Goal: Task Accomplishment & Management: Use online tool/utility

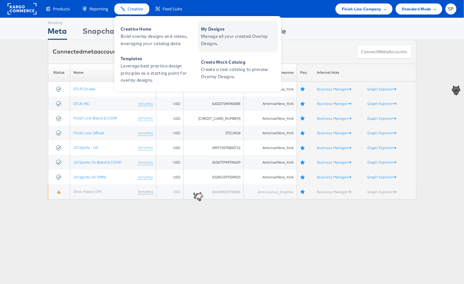
click at [209, 40] on span "Manage all your created Overlay Designs." at bounding box center [239, 40] width 76 height 14
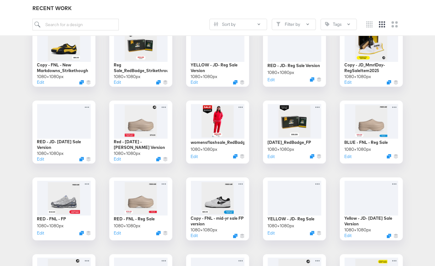
scroll to position [654, 0]
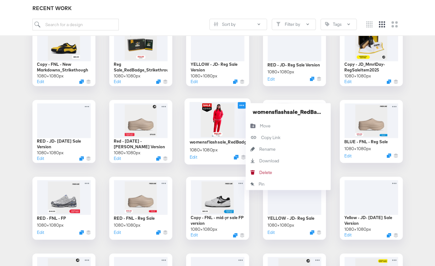
click at [244, 103] on icon at bounding box center [242, 105] width 8 height 7
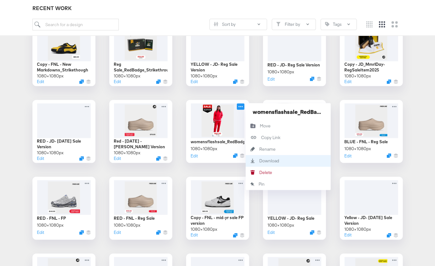
click at [260, 161] on div "Download Download" at bounding box center [260, 161] width 0 height 0
click at [334, 90] on div "CP-23519 - FNL NEW get the app + status 07.01 - JD/FNL - New Markdowns CP9790-H…" at bounding box center [217, 93] width 423 height 1216
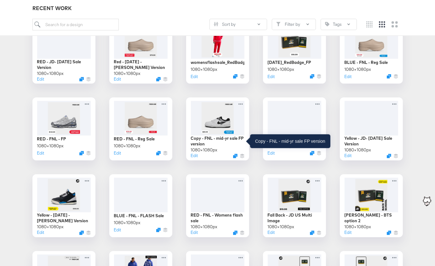
scroll to position [734, 0]
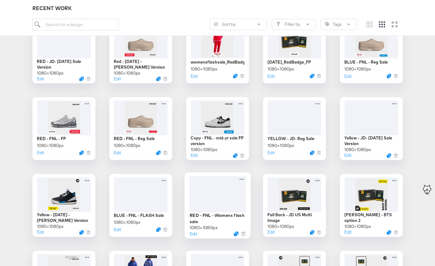
click at [213, 200] on div at bounding box center [217, 194] width 56 height 37
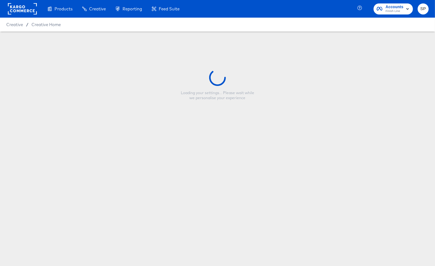
type input "RED - FNL - Womens flash sale"
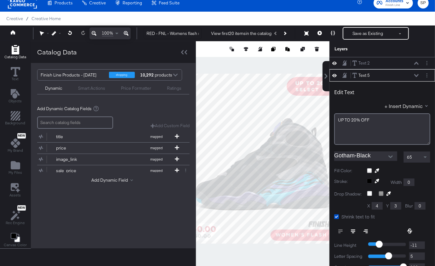
scroll to position [12, 0]
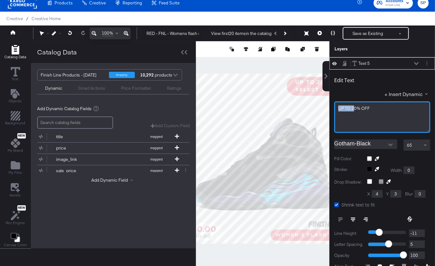
drag, startPoint x: 353, startPoint y: 107, endPoint x: 326, endPoint y: 101, distance: 27.4
click at [326, 101] on div "Text 2 Text 2 Text 5 Text 5 Edit Text + Insert Dynamic UP ﻿TO 20% OFF Gotham-Bl…" at bounding box center [378, 162] width 113 height 210
click at [377, 99] on div "Edit Text + Insert Dynamic 20% OFF" at bounding box center [382, 102] width 96 height 61
click at [183, 50] on icon at bounding box center [184, 52] width 6 height 4
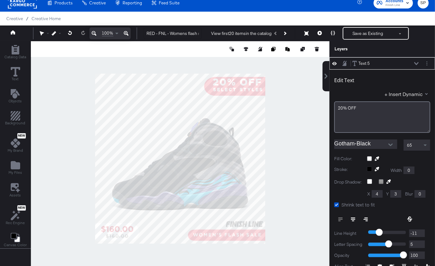
click at [286, 89] on div at bounding box center [180, 158] width 299 height 235
type input "747"
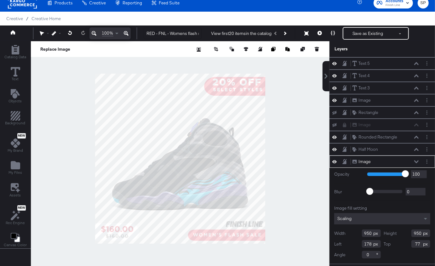
type input "88"
type input "180"
type input "113"
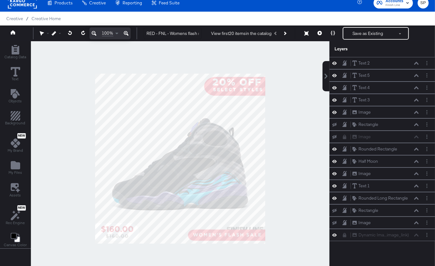
scroll to position [0, 0]
click at [417, 185] on icon at bounding box center [416, 186] width 4 height 3
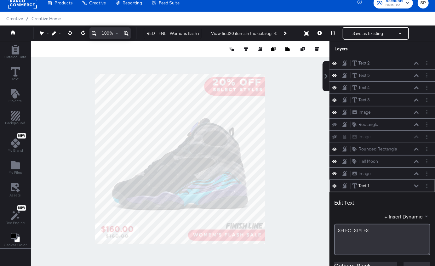
scroll to position [120, 0]
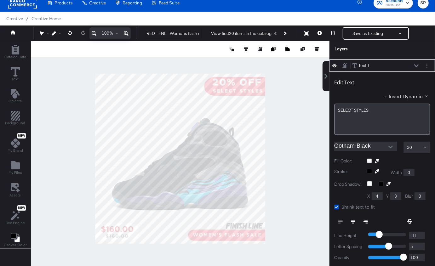
type input "62"
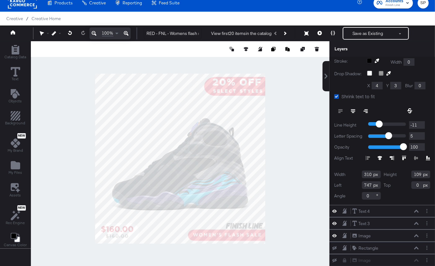
scroll to position [58, 0]
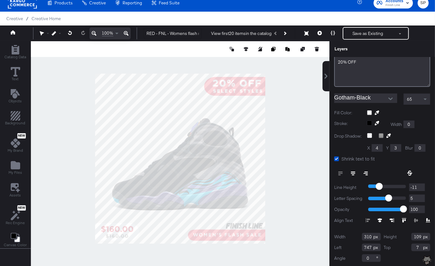
type input "6"
type input "7"
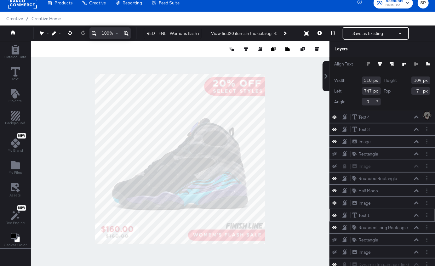
click at [416, 214] on icon at bounding box center [416, 215] width 4 height 3
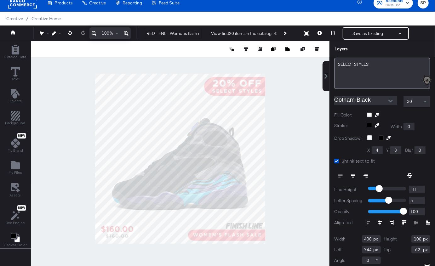
type input "743"
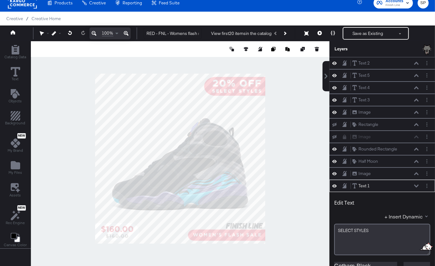
click at [293, 157] on div at bounding box center [180, 158] width 299 height 235
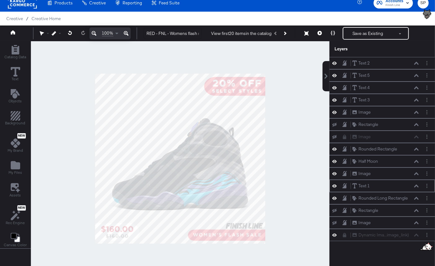
click at [417, 185] on icon at bounding box center [416, 186] width 4 height 3
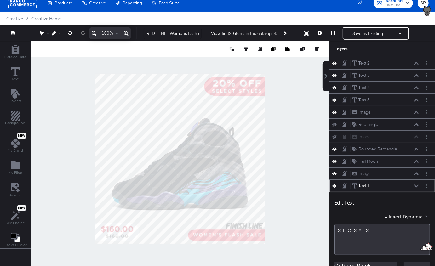
scroll to position [120, 0]
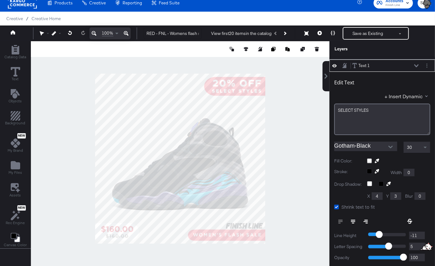
type input "741"
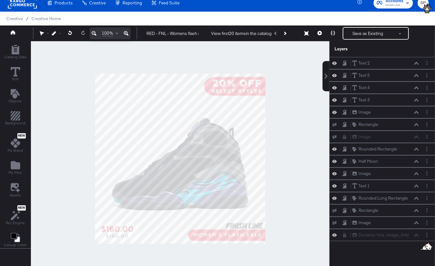
click at [300, 168] on div at bounding box center [180, 158] width 299 height 235
click at [358, 33] on button "Save as Existing" at bounding box center [367, 33] width 49 height 11
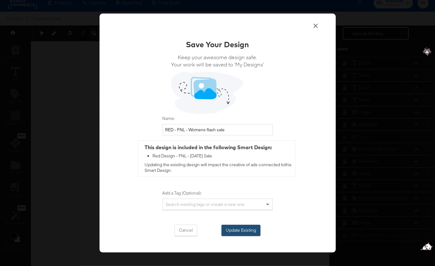
click at [236, 232] on button "Update Existing" at bounding box center [240, 230] width 39 height 11
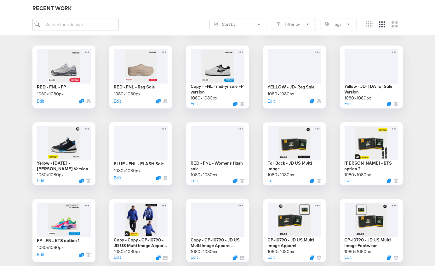
scroll to position [786, 0]
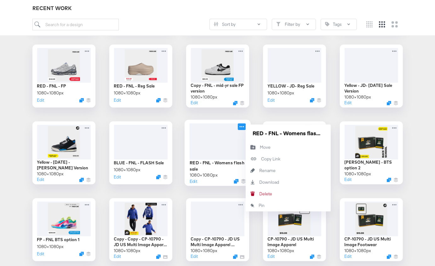
click at [244, 127] on icon at bounding box center [242, 127] width 8 height 7
click at [252, 182] on icon "Download" at bounding box center [253, 182] width 4 height 4
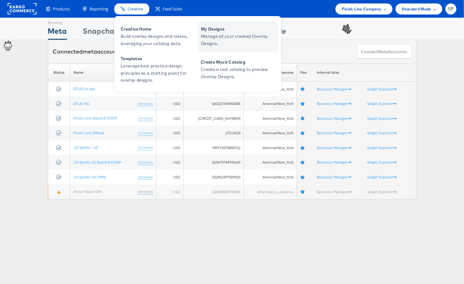
click at [217, 39] on span "Manage all your created Overlay Designs." at bounding box center [239, 40] width 76 height 14
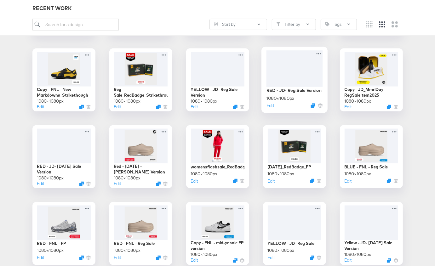
scroll to position [631, 0]
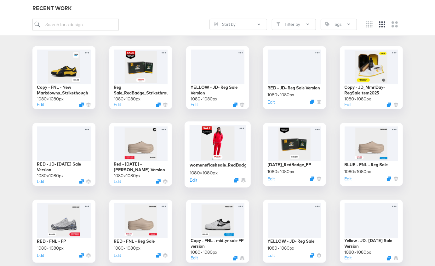
click at [210, 142] on div at bounding box center [217, 143] width 56 height 36
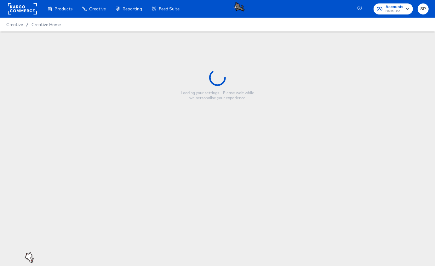
type input "womensflashsale_RedBadge_Strikethrough"
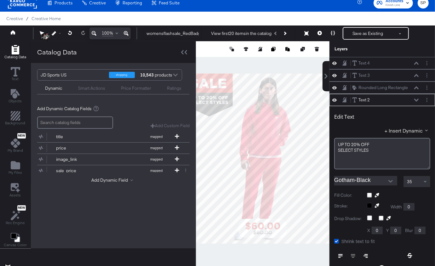
scroll to position [36, 0]
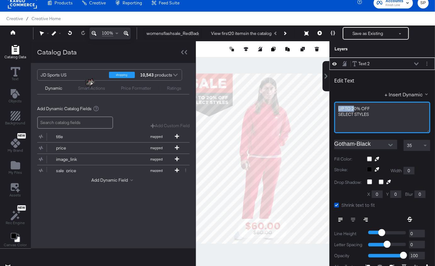
drag, startPoint x: 353, startPoint y: 107, endPoint x: 331, endPoint y: 102, distance: 22.8
click at [331, 102] on div "Edit Text + Insert Dynamic UP TO 20% OFF SELECT ﻿STYLES Gotham-Black 35 Fill Co…" at bounding box center [383, 192] width 106 height 244
click at [370, 106] on div "20% OFF" at bounding box center [382, 109] width 88 height 6
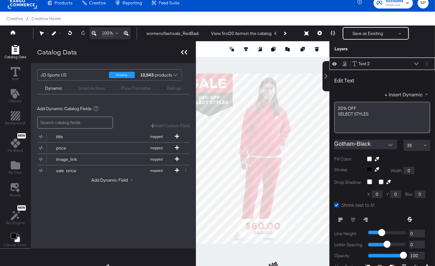
click at [184, 54] on icon at bounding box center [184, 52] width 6 height 4
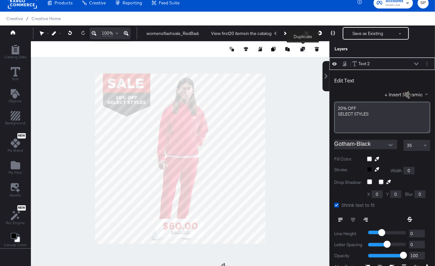
click at [303, 49] on icon at bounding box center [303, 49] width 4 height 4
type input "77"
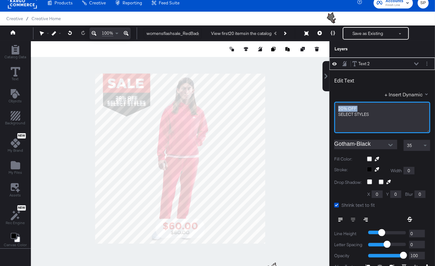
drag, startPoint x: 338, startPoint y: 114, endPoint x: 335, endPoint y: 99, distance: 15.8
click at [335, 99] on div "Edit Text + Insert Dynamic 20% OFF SELECT ﻿STYLES" at bounding box center [382, 102] width 96 height 61
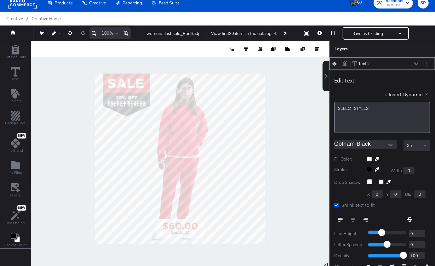
type input "151"
click at [417, 62] on icon at bounding box center [416, 63] width 4 height 3
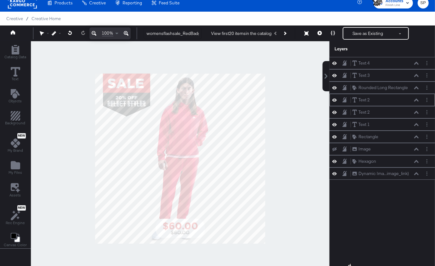
scroll to position [0, 0]
click at [417, 77] on div "Text 3 Text 3" at bounding box center [385, 75] width 67 height 7
click at [417, 75] on icon at bounding box center [416, 75] width 4 height 3
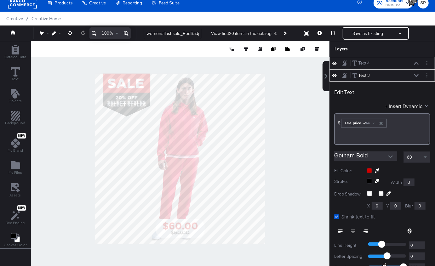
click at [419, 61] on div "Text 4 Text 4" at bounding box center [387, 63] width 70 height 7
click at [417, 62] on icon at bounding box center [416, 63] width 4 height 3
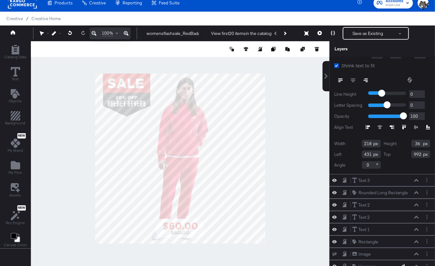
scroll to position [154, 0]
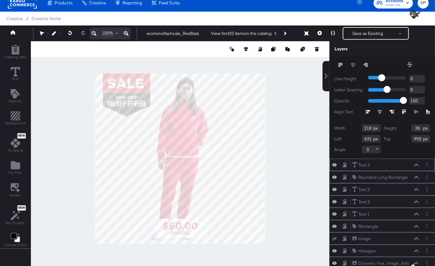
click at [417, 164] on icon at bounding box center [416, 165] width 4 height 3
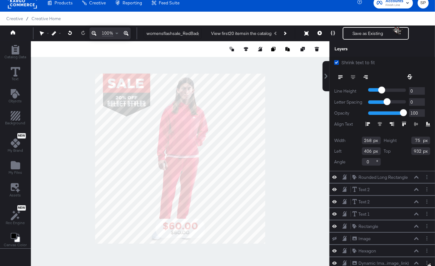
scroll to position [16, 0]
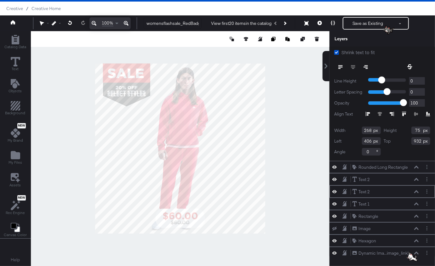
click at [418, 190] on icon at bounding box center [416, 191] width 4 height 3
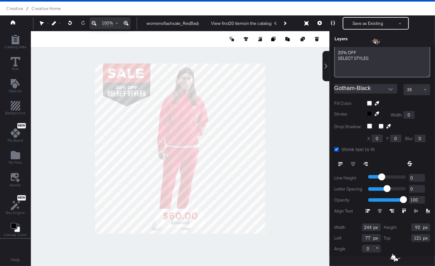
scroll to position [65, 0]
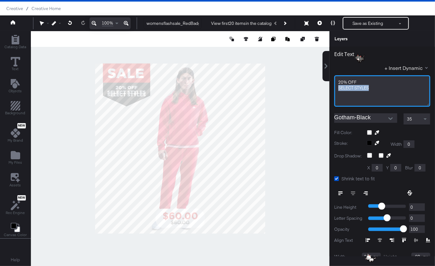
drag, startPoint x: 379, startPoint y: 87, endPoint x: 379, endPoint y: 80, distance: 6.9
click at [379, 80] on div "20% OFF SELECT ﻿STYLES" at bounding box center [382, 91] width 96 height 32
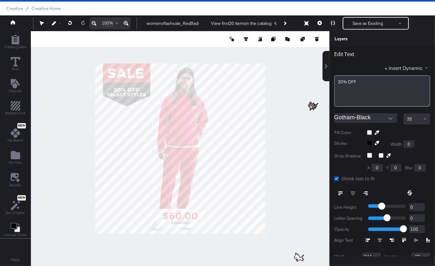
click at [424, 118] on span at bounding box center [425, 119] width 3 height 2
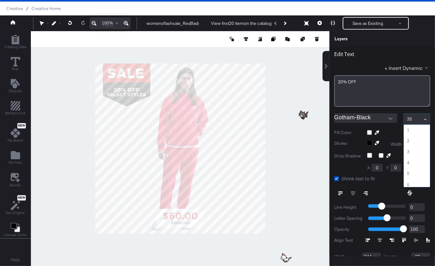
click at [425, 116] on span at bounding box center [426, 119] width 8 height 11
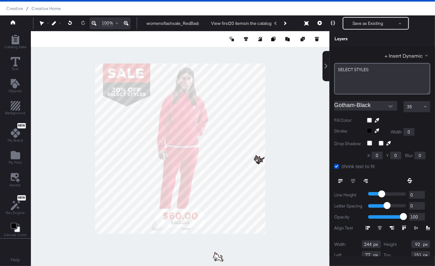
type input "149"
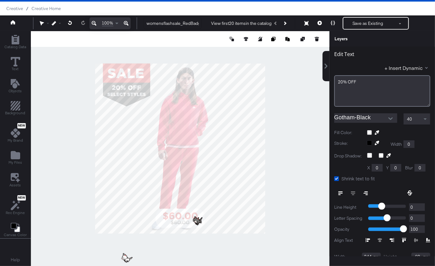
type input "107"
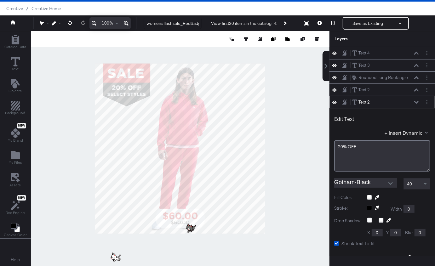
click at [280, 115] on div at bounding box center [180, 148] width 299 height 235
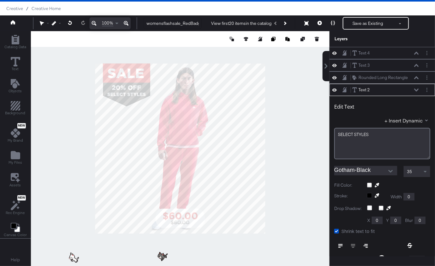
scroll to position [36, 0]
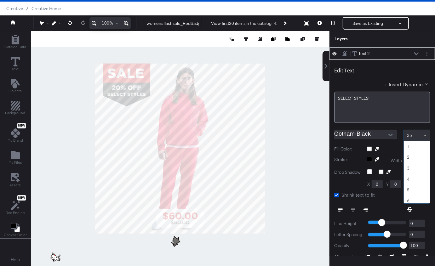
click at [423, 134] on span at bounding box center [426, 135] width 8 height 11
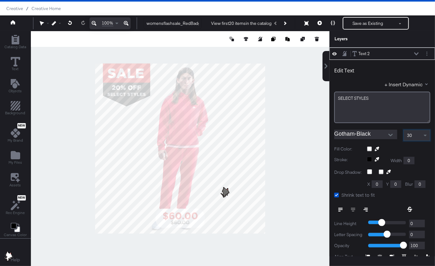
scroll to position [16, 0]
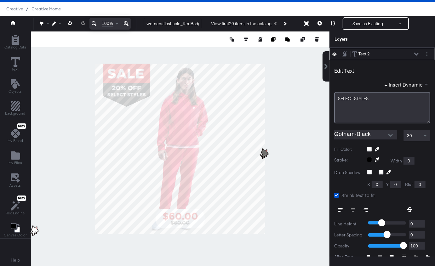
type input "226"
type input "89"
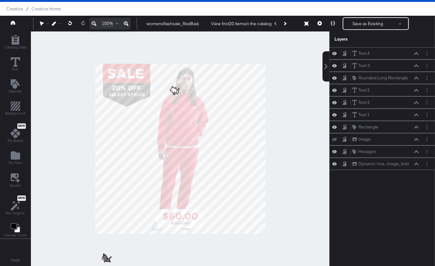
click at [294, 101] on div at bounding box center [180, 149] width 299 height 235
click at [362, 20] on button "Save as Existing" at bounding box center [367, 23] width 49 height 11
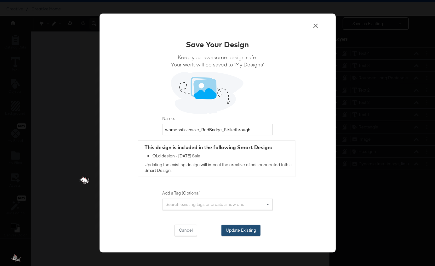
click at [240, 229] on button "Update Existing" at bounding box center [240, 230] width 39 height 11
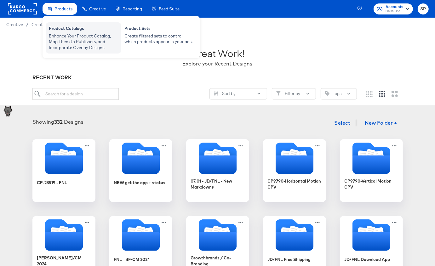
click at [76, 40] on div "Enhance Your Product Catalog, Map Them to Publishers, and Incorporate Overlay D…" at bounding box center [83, 42] width 69 height 18
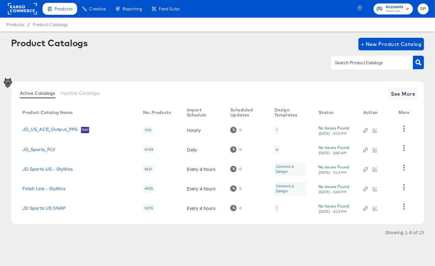
click at [392, 86] on div "Active Catalogs Inactive Catalogs See More Product Catalog Name No. Products Im…" at bounding box center [217, 152] width 413 height 143
click at [400, 99] on button "See More" at bounding box center [403, 94] width 30 height 13
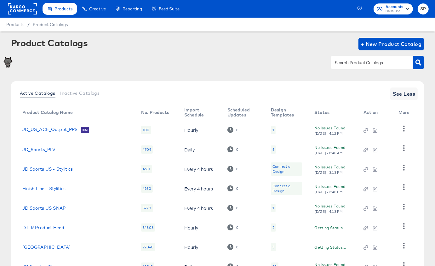
scroll to position [91, 0]
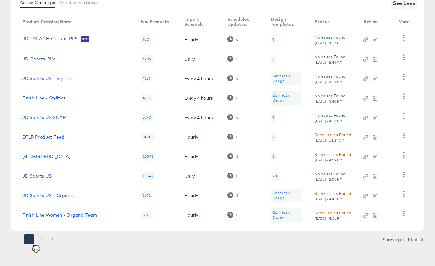
click at [41, 238] on button "2" at bounding box center [41, 239] width 10 height 10
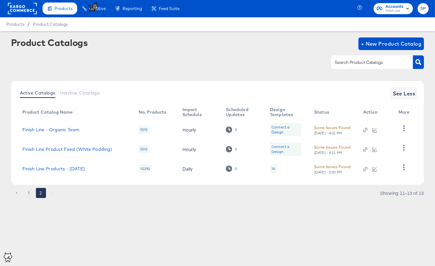
scroll to position [0, 0]
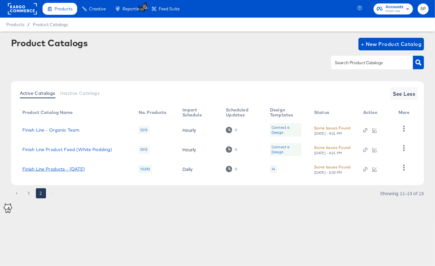
click at [53, 169] on link "Finish Line Products - [DATE]" at bounding box center [53, 169] width 62 height 5
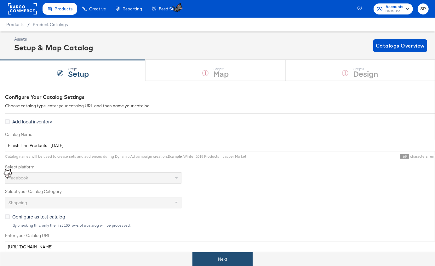
click at [221, 258] on button "Next" at bounding box center [223, 259] width 60 height 14
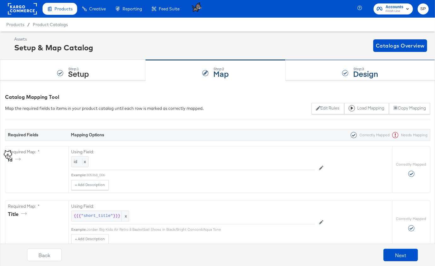
click at [326, 71] on div "Step: 3 Design" at bounding box center [360, 70] width 149 height 21
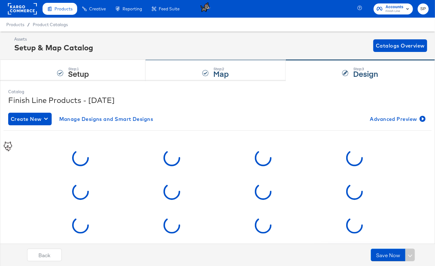
click at [227, 72] on strong "Map" at bounding box center [220, 73] width 15 height 10
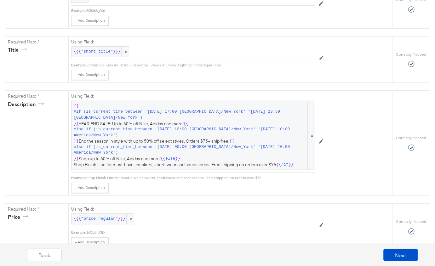
scroll to position [169, 0]
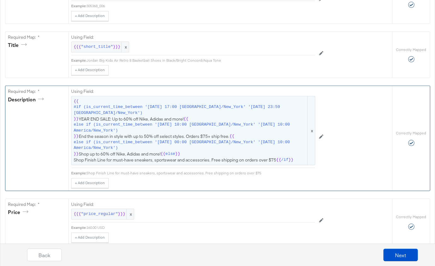
click at [200, 146] on span "else if (is_current_time_between '[DATE] 00:00 [GEOGRAPHIC_DATA]/New_York' '[DA…" at bounding box center [190, 146] width 233 height 12
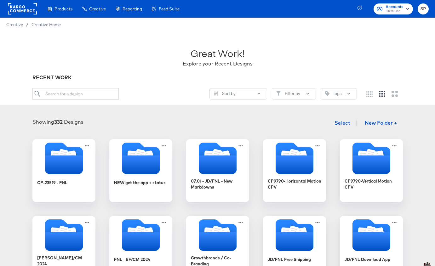
scroll to position [786, 0]
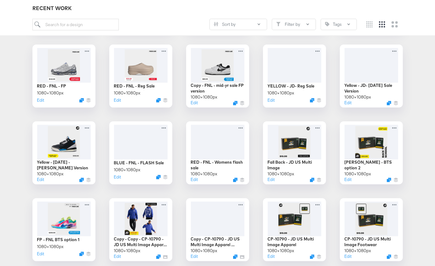
click at [139, 153] on div at bounding box center [140, 142] width 56 height 36
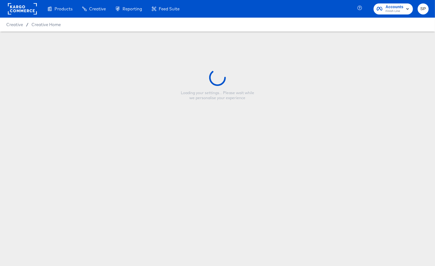
type input "BLUE - FNL - FLASH Sale"
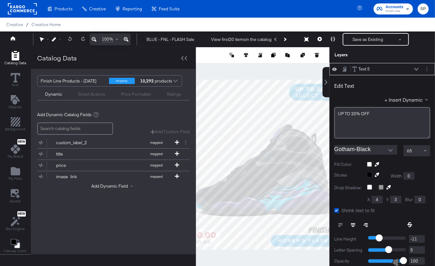
scroll to position [6, 0]
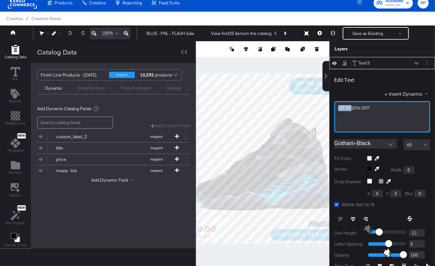
drag, startPoint x: 352, startPoint y: 107, endPoint x: 335, endPoint y: 104, distance: 17.2
click at [335, 104] on div "UP ﻿TO 20% OFF" at bounding box center [382, 117] width 96 height 32
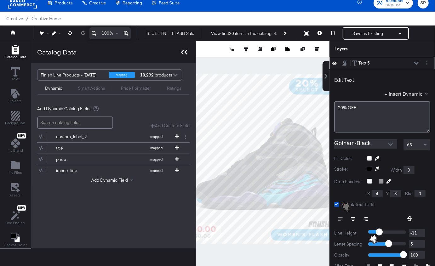
click at [185, 54] on icon at bounding box center [186, 52] width 3 height 4
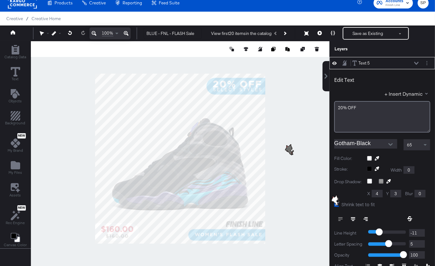
type input "12"
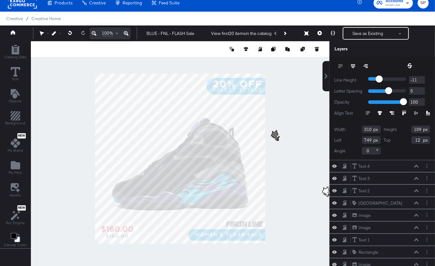
scroll to position [166, 0]
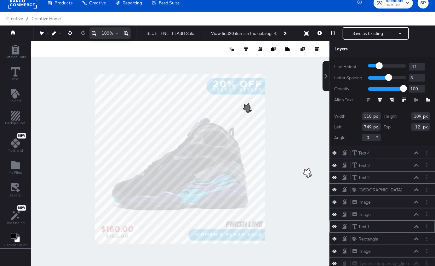
click at [417, 225] on icon at bounding box center [416, 226] width 4 height 3
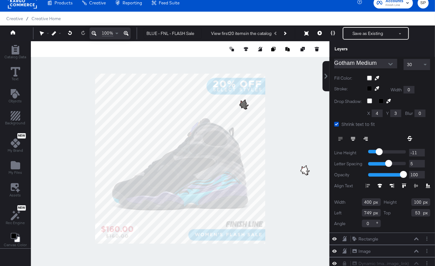
scroll to position [130, 0]
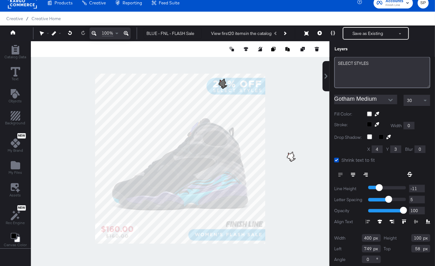
type input "59"
type input "751"
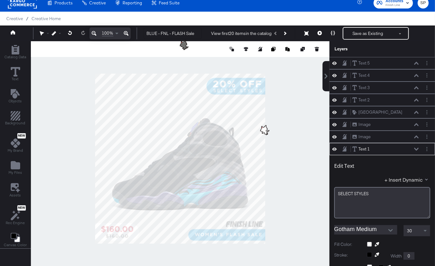
click at [305, 169] on div at bounding box center [180, 158] width 299 height 235
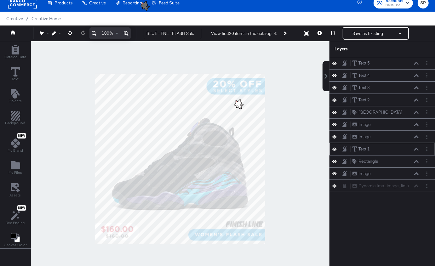
click at [417, 149] on div "Text 1 Text 1" at bounding box center [385, 149] width 67 height 7
click at [417, 63] on icon at bounding box center [416, 63] width 4 height 3
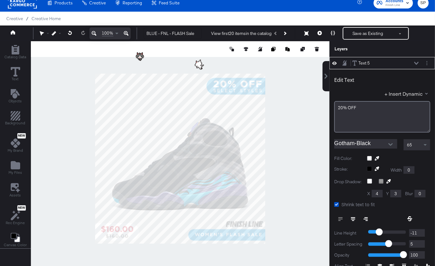
type input "753"
click at [323, 139] on div at bounding box center [180, 158] width 299 height 235
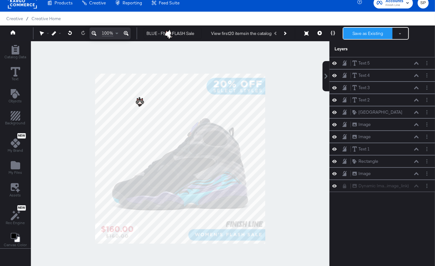
click at [356, 33] on button "Save as Existing" at bounding box center [367, 33] width 49 height 11
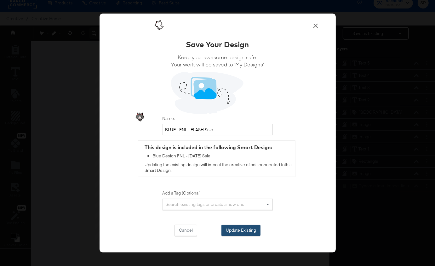
click at [236, 230] on button "Update Existing" at bounding box center [240, 230] width 39 height 11
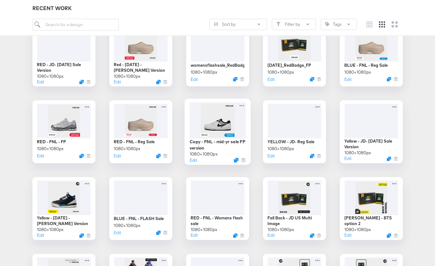
scroll to position [731, 0]
click at [166, 182] on icon at bounding box center [165, 182] width 8 height 7
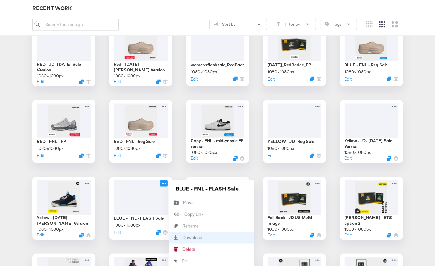
click at [186, 240] on div "Download Download" at bounding box center [211, 238] width 85 height 12
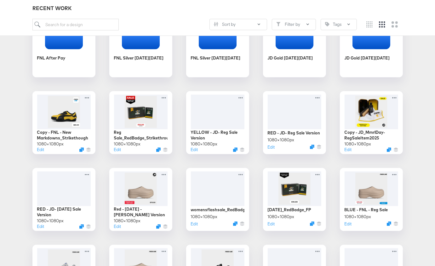
scroll to position [582, 0]
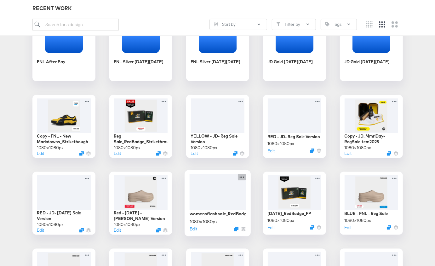
click at [239, 179] on icon at bounding box center [242, 177] width 8 height 7
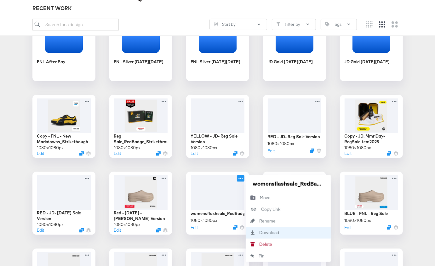
click at [260, 233] on div "Download Download" at bounding box center [260, 233] width 0 height 0
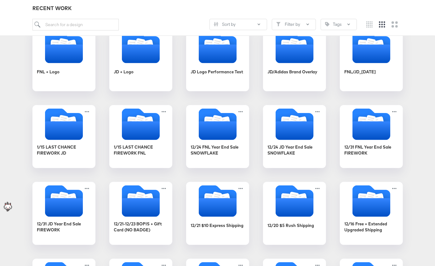
scroll to position [0, 0]
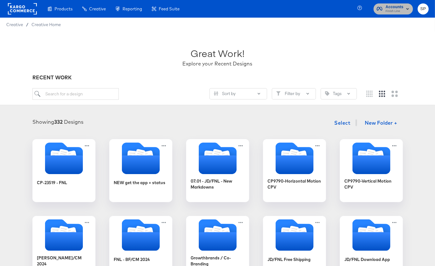
click at [404, 7] on icon "button" at bounding box center [408, 9] width 8 height 8
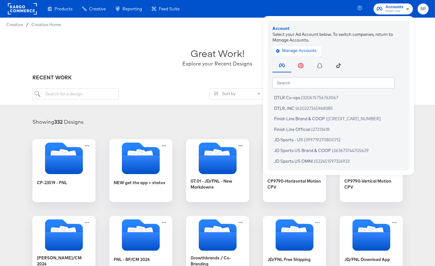
click at [18, 4] on rect at bounding box center [22, 8] width 29 height 11
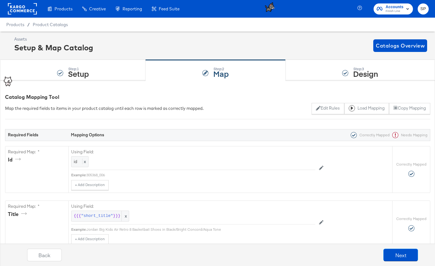
scroll to position [169, 0]
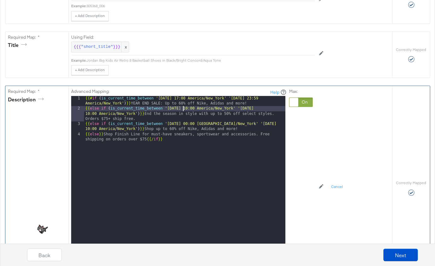
click at [182, 106] on div "{{# if ( is_current_time_between '[DATE] 17:00 America/New_York' '[DATE] 23:59 …" at bounding box center [184, 185] width 201 height 178
click at [264, 107] on div "{{# if ( is_current_time_between '[DATE] 17:00 America/New_York' '[DATE] 23:59 …" at bounding box center [184, 185] width 201 height 178
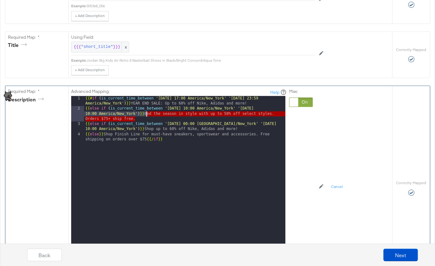
drag, startPoint x: 140, startPoint y: 117, endPoint x: 146, endPoint y: 111, distance: 8.7
click at [146, 111] on div "{{# if ( is_current_time_between '[DATE] 17:00 America/New_York' '[DATE] 23:59 …" at bounding box center [184, 185] width 201 height 178
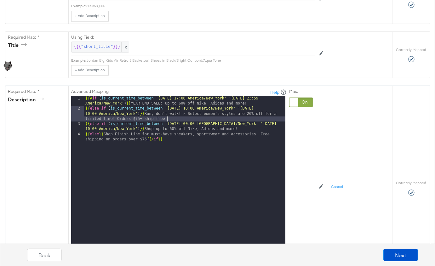
scroll to position [243, 0]
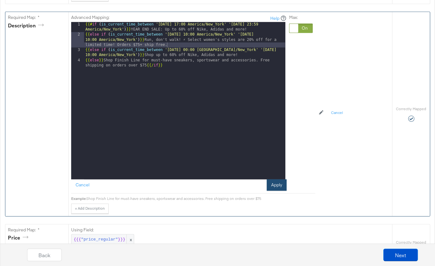
click at [272, 183] on button "Apply" at bounding box center [277, 185] width 20 height 11
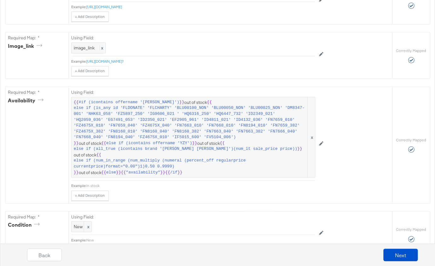
scroll to position [494, 0]
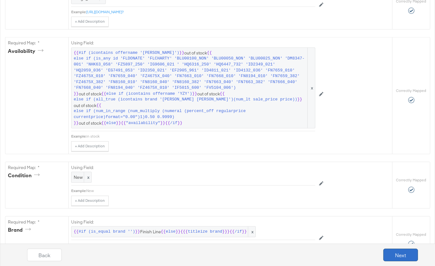
click at [397, 253] on button "Next" at bounding box center [400, 255] width 35 height 13
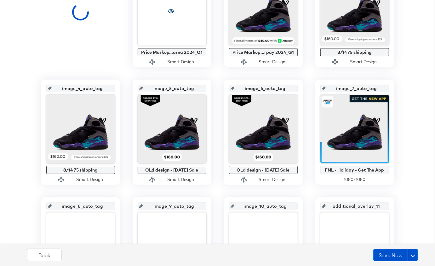
scroll to position [187, 0]
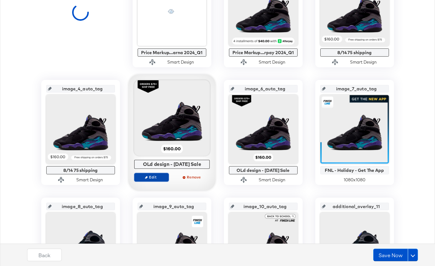
click at [160, 175] on span "Edit" at bounding box center [151, 177] width 29 height 5
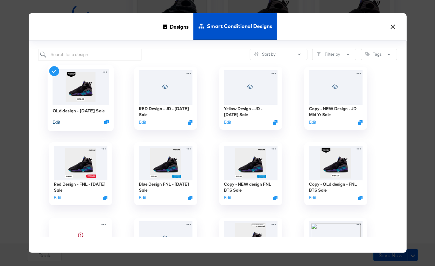
click at [57, 122] on button "Edit" at bounding box center [56, 122] width 8 height 6
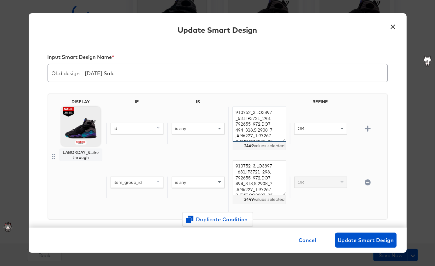
click at [250, 119] on textarea at bounding box center [259, 124] width 53 height 35
paste textarea "FV5508_010 HF9538_100 IB8933_045 CZ9857_675 HW250221_001 WT51134_001 HW250219_1…"
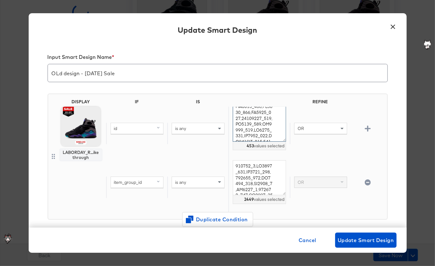
type textarea "FV5508_010,HF9538_100,IB8933_045,CZ9857_675,HW250221_001,WT51134_001,HW250219_1…"
click at [263, 177] on textarea at bounding box center [259, 177] width 53 height 35
paste textarea "FV5508_010 HF9538_100 IB8933_045 CZ9857_675 HW250221_001 WT51134_001 HW250219_1…"
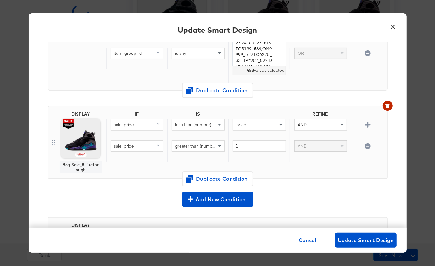
scroll to position [55, 0]
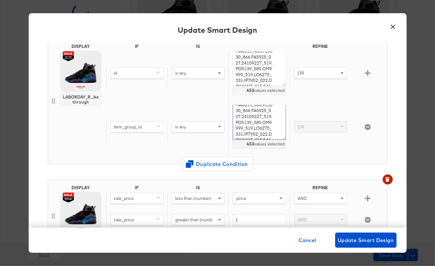
type textarea "FV5508_010,HF9538_100,IB8933_045,CZ9857_675,HW250221_001,WT51134_001,HW250219_1…"
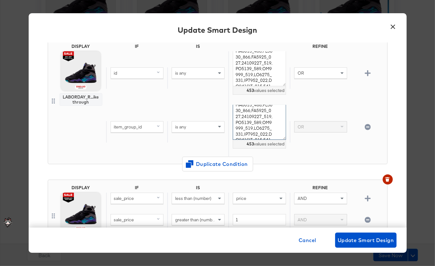
scroll to position [326, 0]
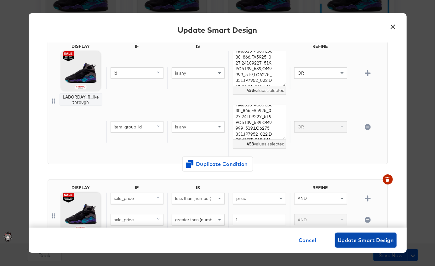
click at [357, 240] on span "Update Smart Design" at bounding box center [366, 240] width 56 height 9
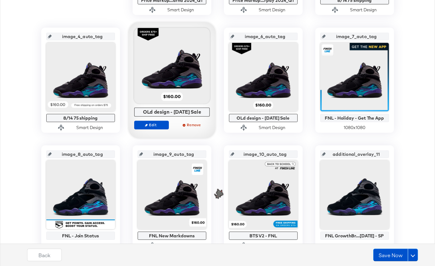
scroll to position [234, 0]
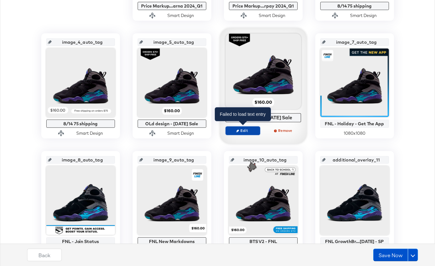
click at [241, 129] on span "Edit" at bounding box center [242, 130] width 29 height 5
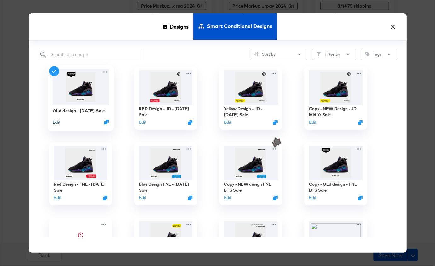
click at [59, 121] on button "Edit" at bounding box center [56, 122] width 8 height 6
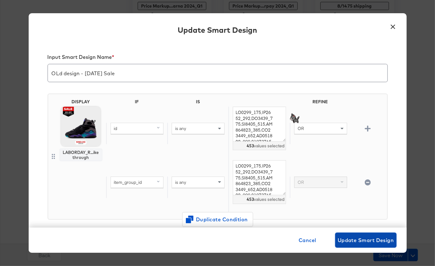
click at [359, 240] on span "Update Smart Design" at bounding box center [366, 240] width 56 height 9
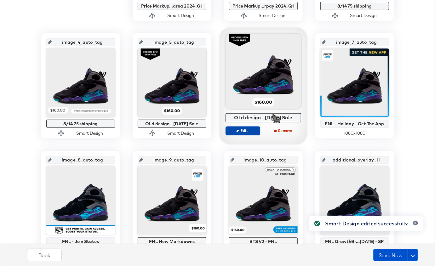
click at [244, 129] on span "Edit" at bounding box center [242, 130] width 29 height 5
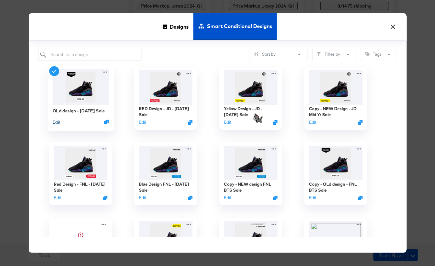
click at [54, 122] on button "Edit" at bounding box center [56, 122] width 8 height 6
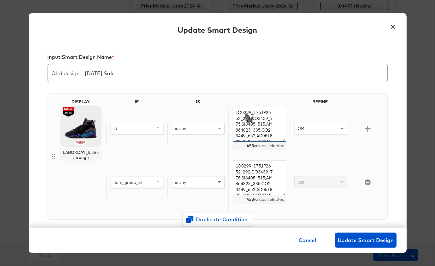
click at [273, 126] on textarea at bounding box center [259, 124] width 53 height 35
paste textarea "HF9538_100 IB8933_045 CZ9857_675 HW250221_001 WT51134_001 HW250219_100 10042182…"
type textarea "FV5508_010,HF9538_100,IB8933_045,CZ9857_675,HW250221_001,WT51134_001,HW250219_1…"
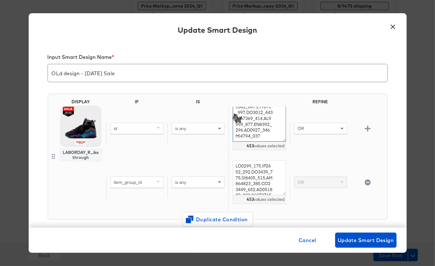
scroll to position [1965, 0]
click at [263, 179] on textarea at bounding box center [259, 177] width 53 height 35
paste textarea "HF9538_100 IB8933_045 CZ9857_675 HW250221_001 WT51134_001 HW250219_100 10042182…"
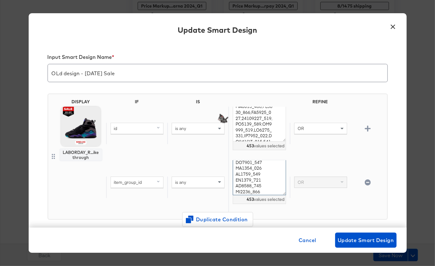
type textarea "FV5508_010,HF9538_100,IB8933_045,CZ9857_675,HW250221_001,WT51134_001,HW250219_1…"
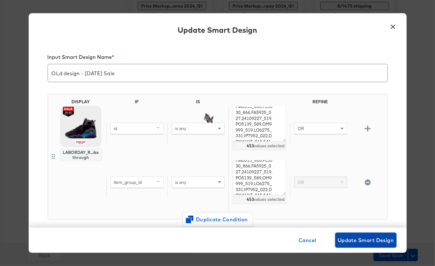
click at [349, 240] on span "Update Smart Design" at bounding box center [366, 240] width 56 height 9
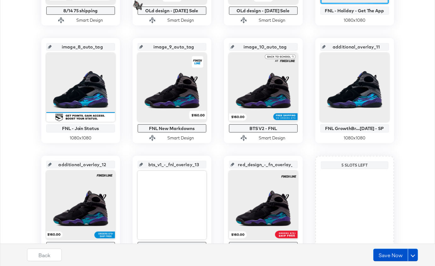
scroll to position [387, 0]
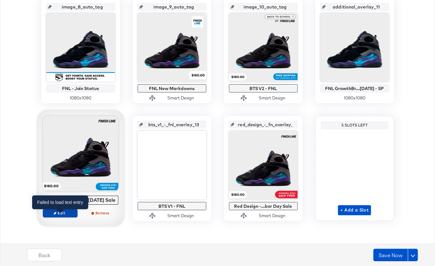
click at [70, 215] on button "Edit" at bounding box center [60, 213] width 35 height 9
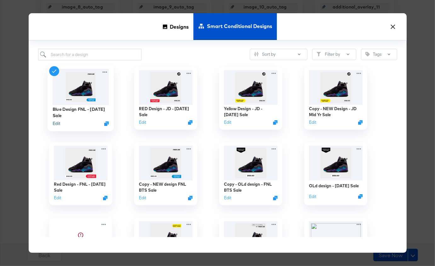
click at [58, 121] on button "Edit" at bounding box center [56, 124] width 8 height 6
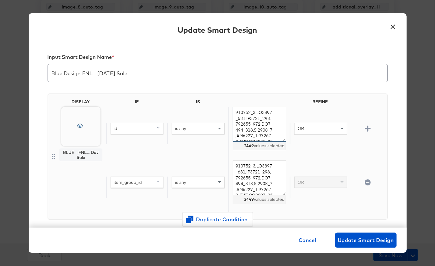
click at [247, 122] on textarea at bounding box center [259, 124] width 53 height 35
paste textarea "FV5508_010 HF9538_100 IB8933_045 CZ9857_675 HW250221_001 WT51134_001 HW250219_1…"
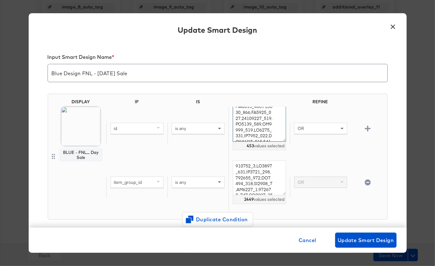
type textarea "FV5508_010,HF9538_100,IB8933_045,CZ9857_675,HW250221_001,WT51134_001,HW250219_1…"
click at [260, 172] on textarea at bounding box center [259, 177] width 53 height 35
paste textarea "FV5508_010 HF9538_100 IB8933_045 CZ9857_675 HW250221_001 WT51134_001 HW250219_1…"
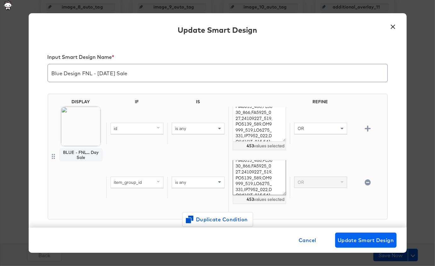
type textarea "FV5508_010,HF9538_100,IB8933_045,CZ9857_675,HW250221_001,WT51134_001,HW250219_1…"
click at [348, 238] on span "Update Smart Design" at bounding box center [366, 240] width 56 height 9
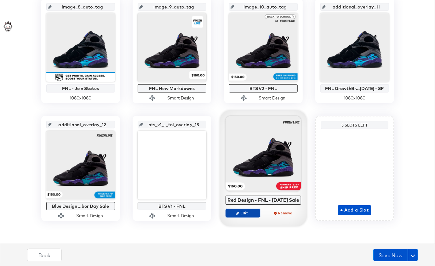
click at [248, 216] on span "Edit" at bounding box center [242, 213] width 29 height 5
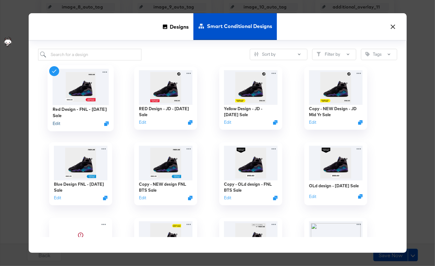
click at [57, 122] on button "Edit" at bounding box center [56, 124] width 8 height 6
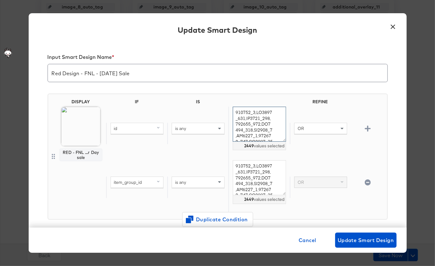
click at [252, 122] on textarea at bounding box center [259, 124] width 53 height 35
paste textarea "FV5508_010 HF9538_100 IB8933_045 CZ9857_675 HW250221_001 WT51134_001 HW250219_1…"
type textarea "FV5508_010,HF9538_100,IB8933_045,CZ9857_675,HW250221_001,WT51134_001,HW250219_1…"
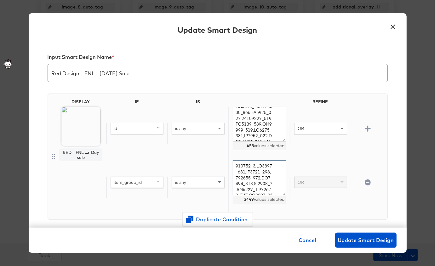
click at [258, 172] on textarea at bounding box center [259, 177] width 53 height 35
paste textarea "FV5508_010 HF9538_100 IB8933_045 CZ9857_675 HW250221_001 WT51134_001 HW250219_1…"
type textarea "FV5508_010,HF9538_100,IB8933_045,CZ9857_675,HW250221_001,WT51134_001,HW250219_1…"
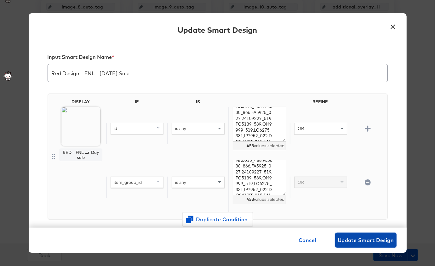
click at [356, 239] on span "Update Smart Design" at bounding box center [366, 240] width 56 height 9
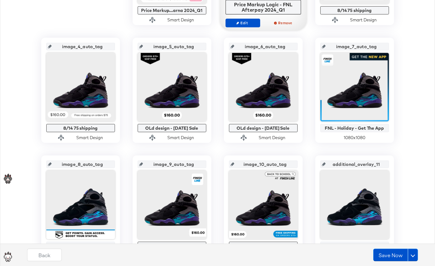
scroll to position [0, 0]
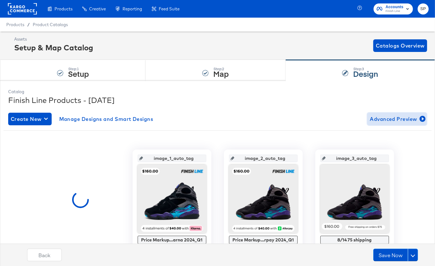
click at [400, 118] on span "Advanced Preview" at bounding box center [397, 119] width 55 height 9
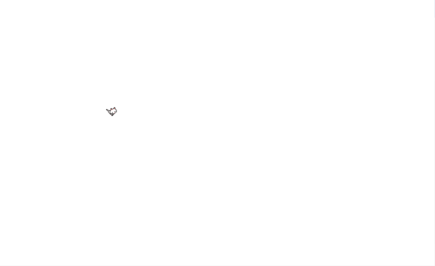
click at [49, 64] on div at bounding box center [217, 133] width 435 height 266
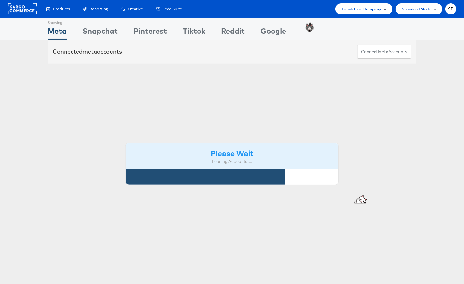
click at [370, 12] on div "Finish Line Company" at bounding box center [364, 8] width 57 height 11
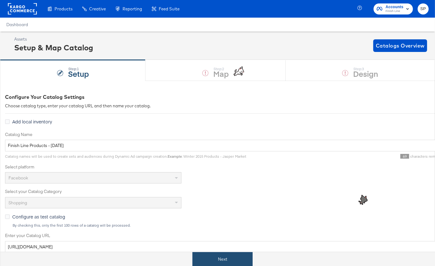
click at [210, 261] on button "Next" at bounding box center [223, 259] width 60 height 14
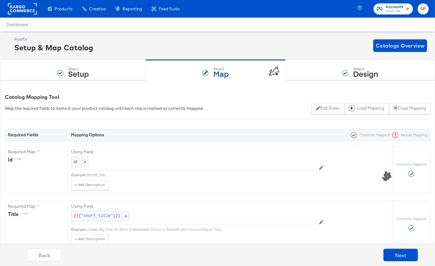
scroll to position [218, 0]
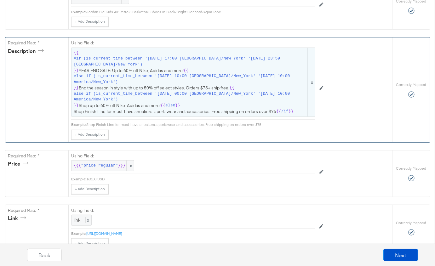
click at [197, 87] on span "{{ #if (is_current_time_between '[DATE] 17:00 America/New_York' '[DATE] 23:59 A…" at bounding box center [193, 82] width 239 height 64
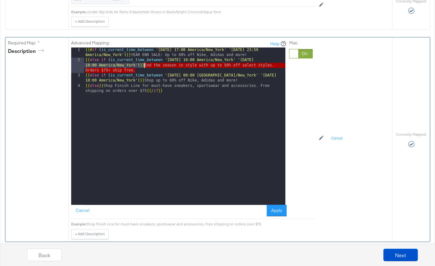
drag, startPoint x: 149, startPoint y: 67, endPoint x: 144, endPoint y: 63, distance: 6.6
click at [144, 63] on div "{{# if ( is_current_time_between '[DATE] 17:00 America/New_York' '[DATE] 23:59 …" at bounding box center [184, 137] width 201 height 178
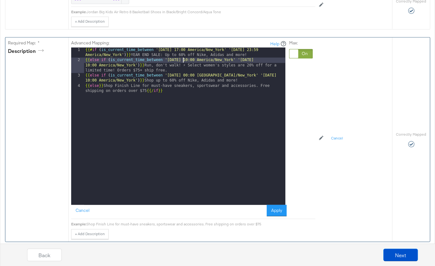
click at [183, 59] on div "{{# if ( is_current_time_between '[DATE] 17:00 America/New_York' '[DATE] 23:59 …" at bounding box center [184, 137] width 201 height 178
click at [271, 58] on div "{{# if ( is_current_time_between '[DATE] 17:00 America/New_York' '[DATE] 23:59 …" at bounding box center [184, 137] width 201 height 178
click at [274, 206] on button "Apply" at bounding box center [277, 210] width 20 height 11
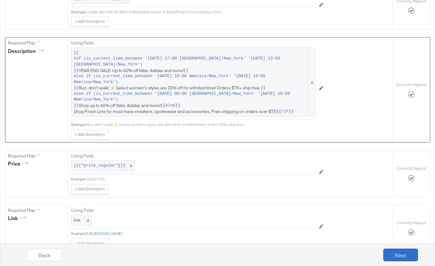
click at [393, 255] on button "Next" at bounding box center [400, 255] width 35 height 13
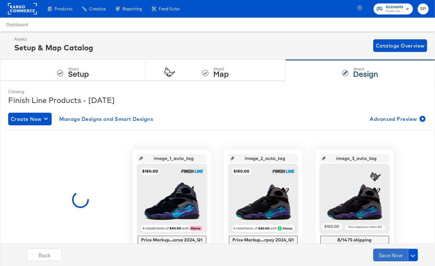
click at [385, 253] on button "Save Now" at bounding box center [390, 255] width 35 height 13
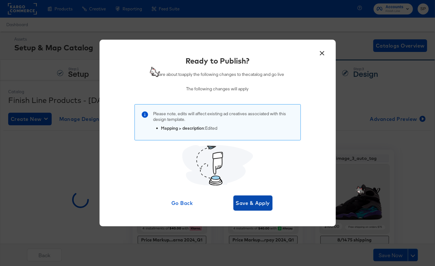
click at [246, 201] on span "Save & Apply" at bounding box center [253, 203] width 34 height 9
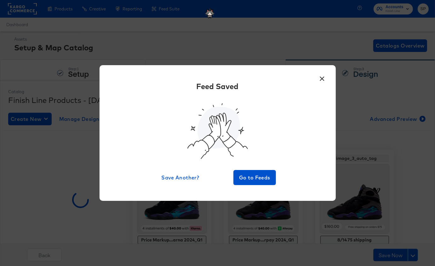
click at [326, 78] on button "×" at bounding box center [322, 77] width 11 height 11
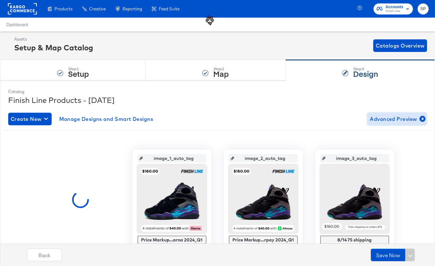
click at [384, 121] on span "Advanced Preview" at bounding box center [397, 119] width 55 height 9
